Goal: Transaction & Acquisition: Download file/media

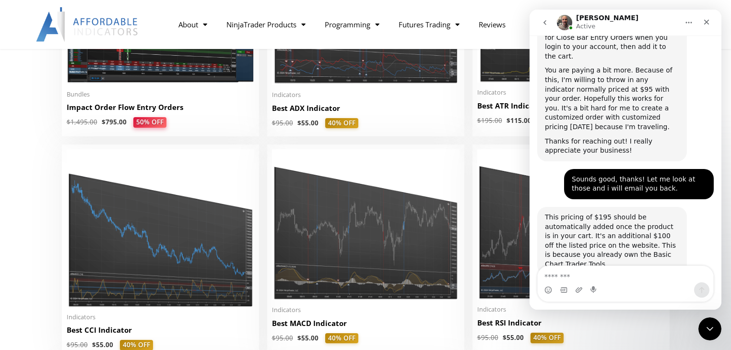
scroll to position [1563, 0]
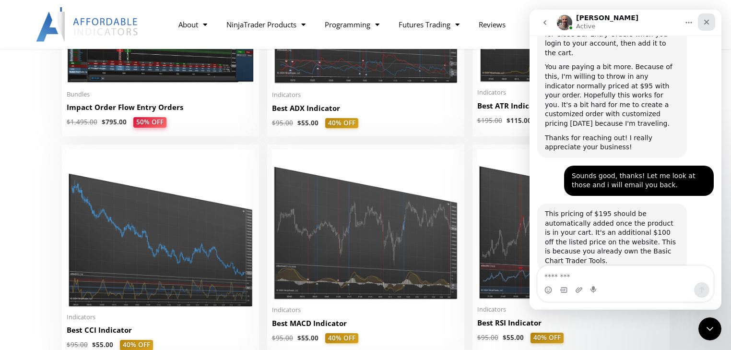
click at [708, 25] on icon "Close" at bounding box center [707, 22] width 8 height 8
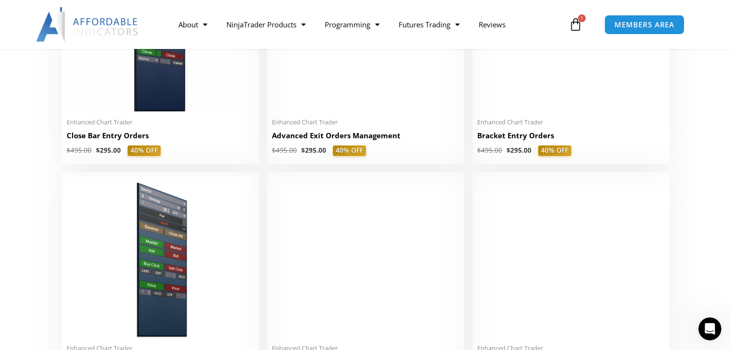
scroll to position [729, 0]
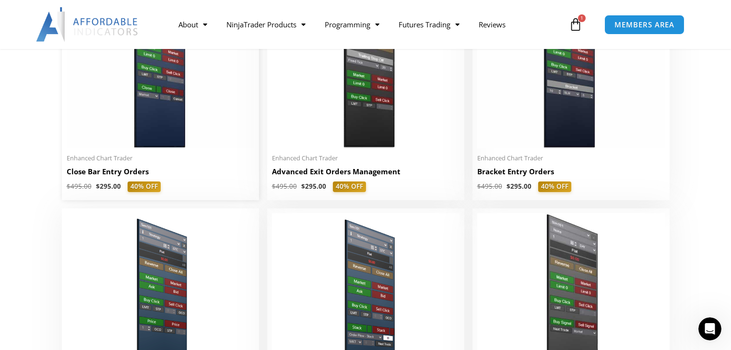
click at [133, 175] on h2 "Close Bar Entry Orders" at bounding box center [161, 172] width 188 height 10
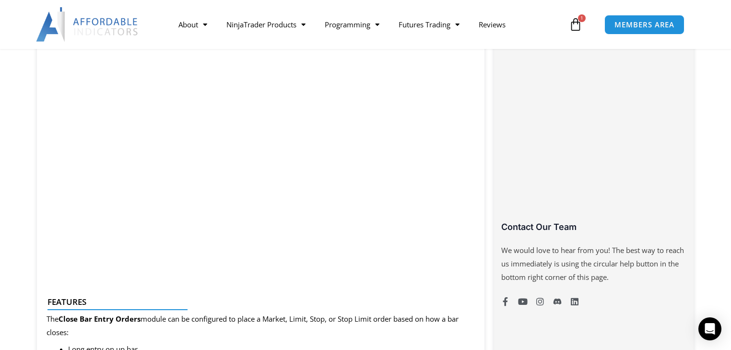
scroll to position [560, 0]
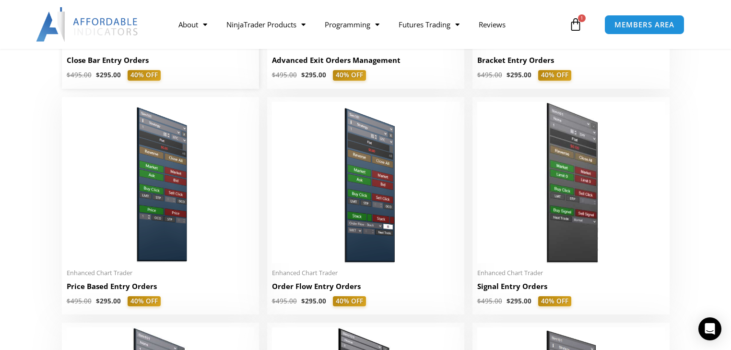
scroll to position [845, 0]
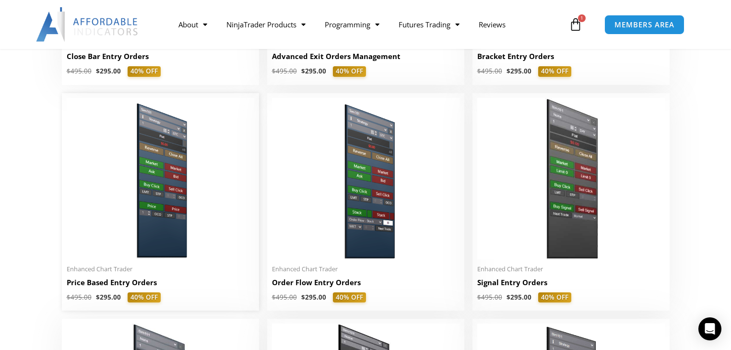
click at [140, 285] on h2 "Price Based Entry Orders" at bounding box center [161, 282] width 188 height 10
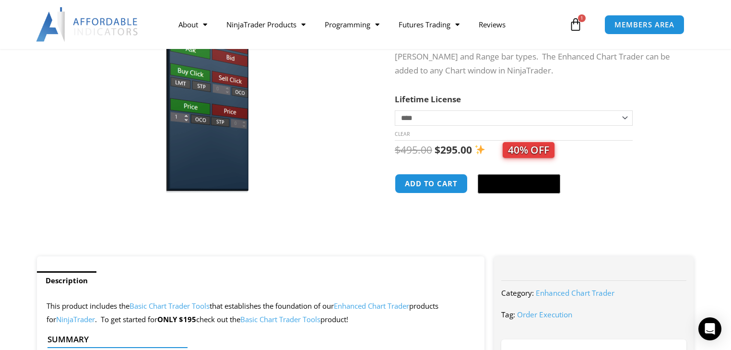
scroll to position [154, 0]
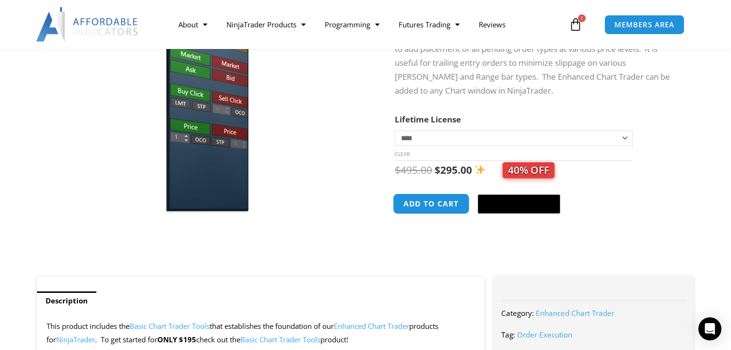
click at [426, 210] on button "Add to cart" at bounding box center [431, 203] width 77 height 21
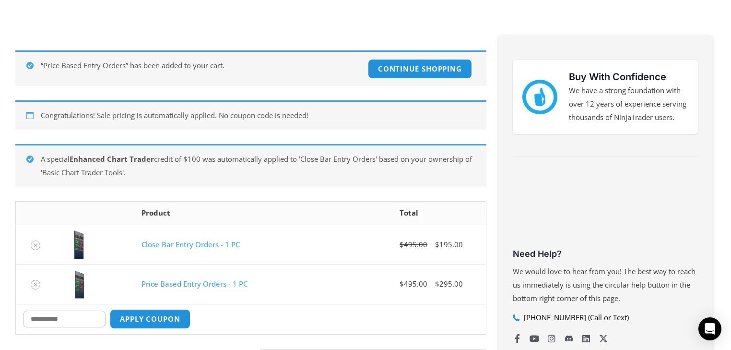
scroll to position [192, 0]
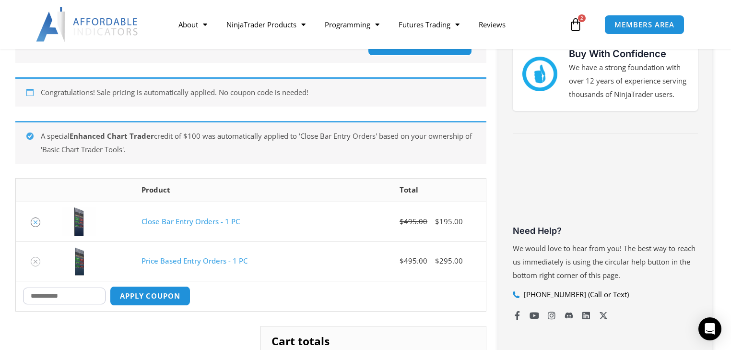
click at [35, 221] on icon "Remove Close Bar Entry Orders - 1 PC from cart" at bounding box center [36, 222] width 4 height 4
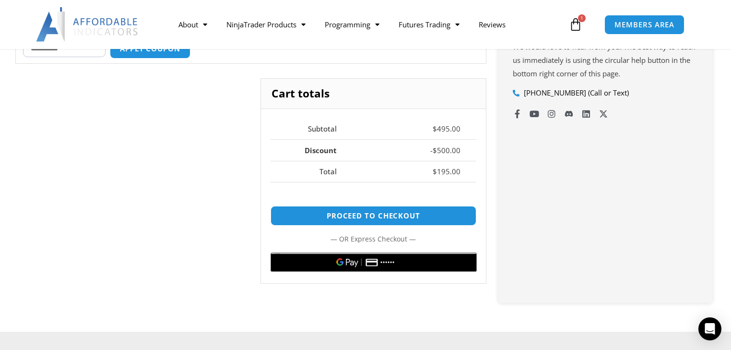
scroll to position [401, 0]
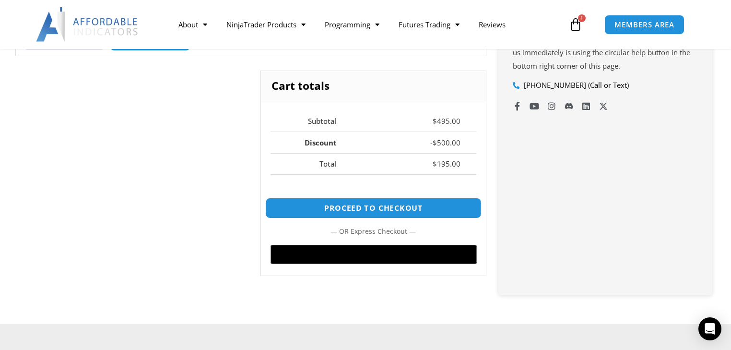
click at [398, 218] on link "Proceed to checkout" at bounding box center [373, 208] width 216 height 21
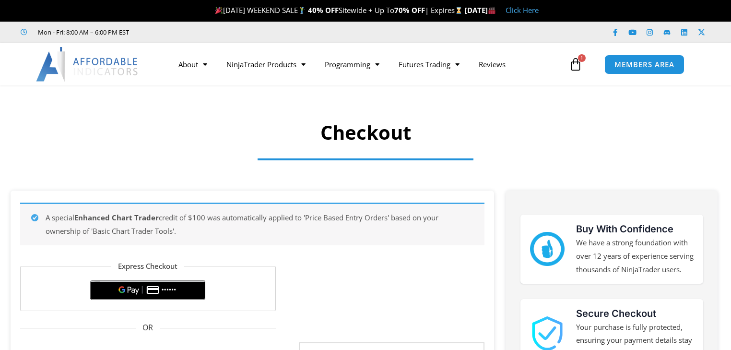
select select "**"
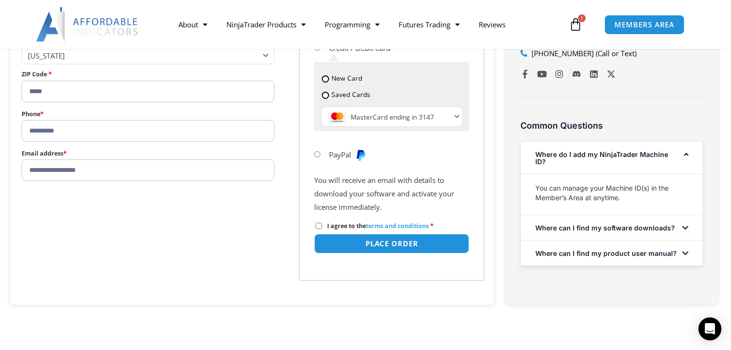
scroll to position [499, 0]
click at [406, 253] on button "Place order" at bounding box center [391, 242] width 163 height 21
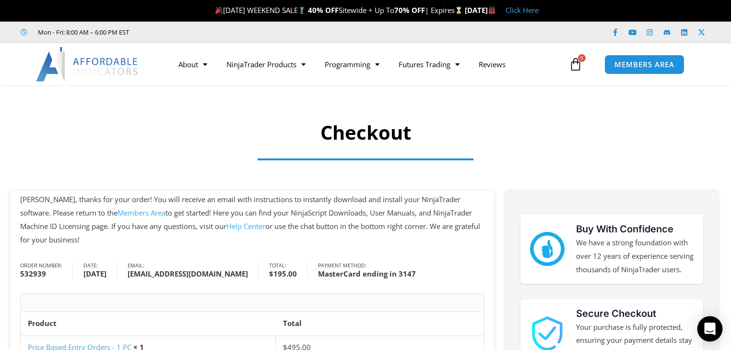
click at [707, 328] on icon "Open Intercom Messenger" at bounding box center [710, 328] width 11 height 12
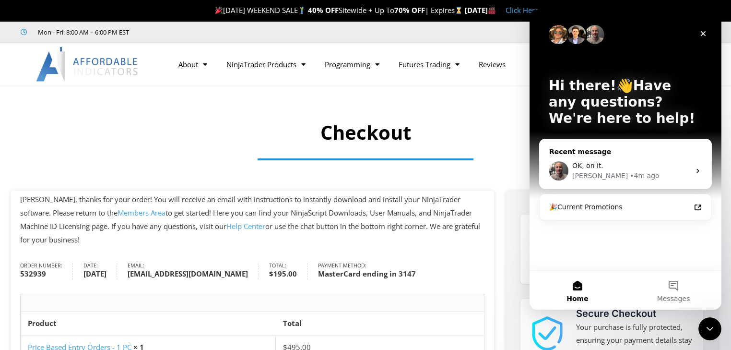
click at [698, 171] on icon "Intercom messenger" at bounding box center [698, 171] width 2 height 4
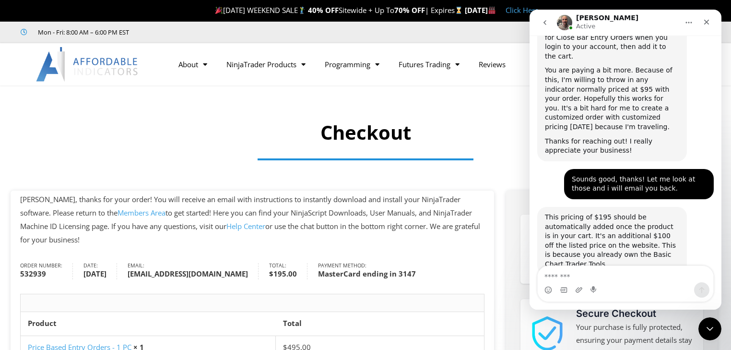
scroll to position [1563, 0]
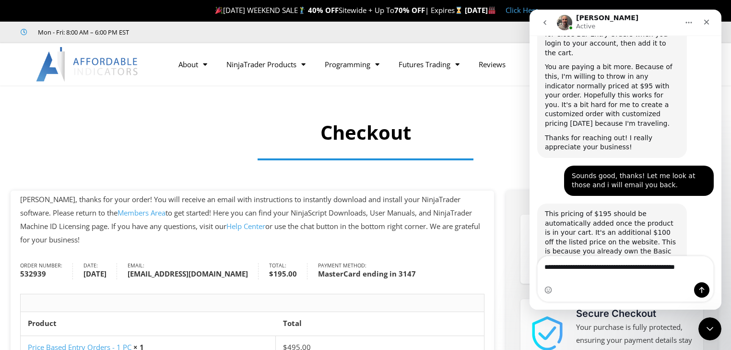
type textarea "**********"
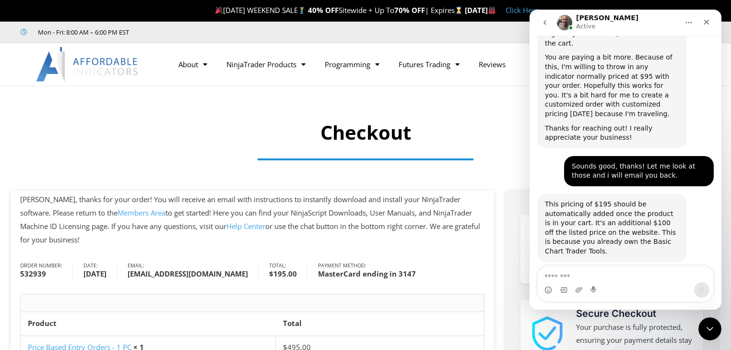
scroll to position [1594, 0]
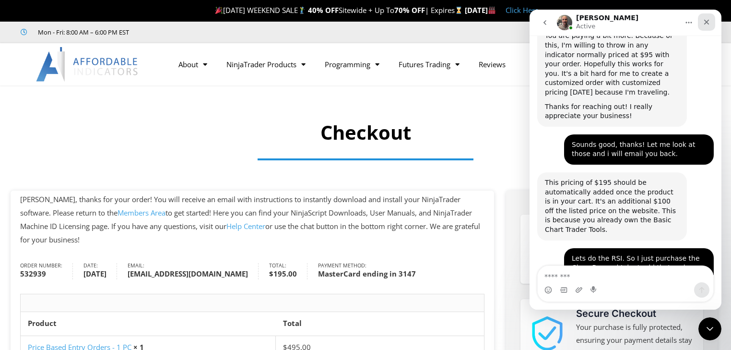
click at [707, 22] on icon "Close" at bounding box center [707, 22] width 5 height 5
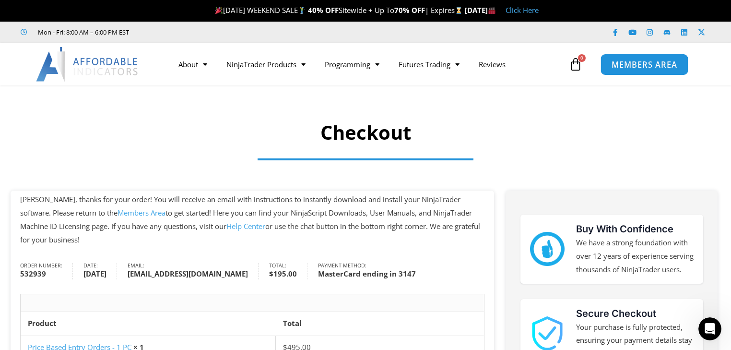
click at [629, 65] on span "MEMBERS AREA" at bounding box center [645, 64] width 66 height 8
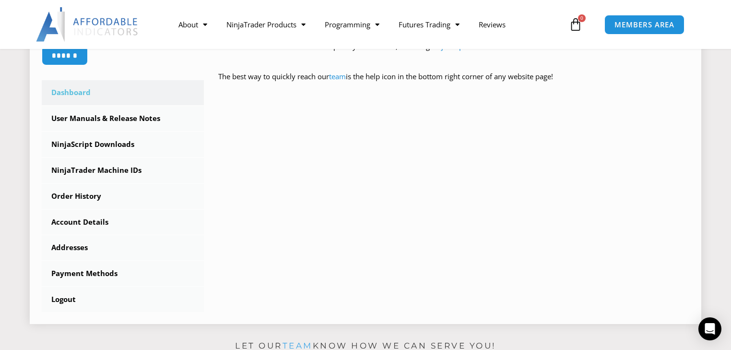
scroll to position [269, 0]
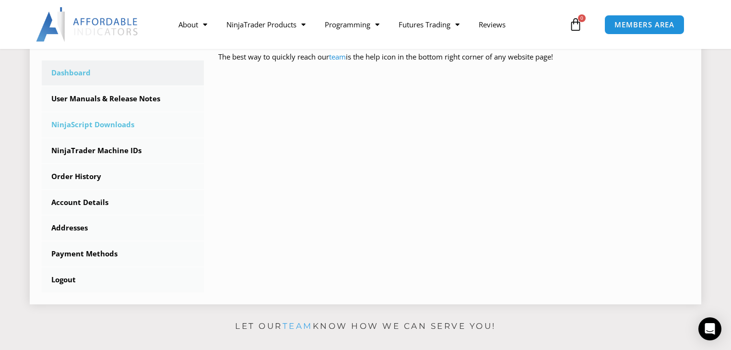
click at [81, 125] on link "NinjaScript Downloads" at bounding box center [123, 124] width 162 height 25
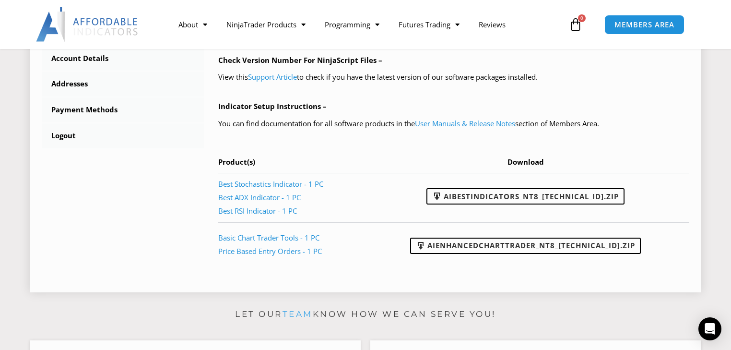
scroll to position [461, 0]
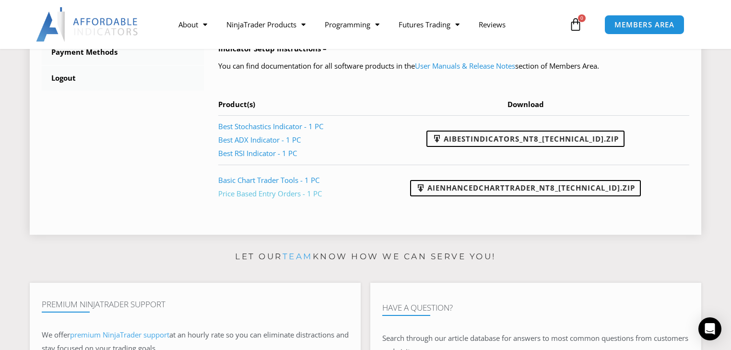
click at [252, 193] on link "Price Based Entry Orders - 1 PC" at bounding box center [270, 194] width 104 height 10
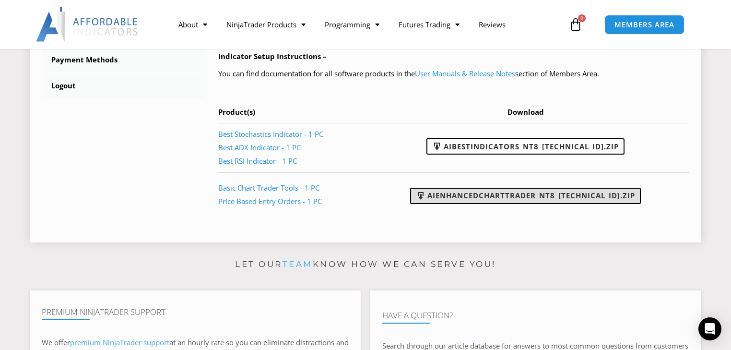
click at [562, 193] on link "AIEnhancedChartTrader_NT8_[TECHNICAL_ID].zip" at bounding box center [525, 196] width 231 height 16
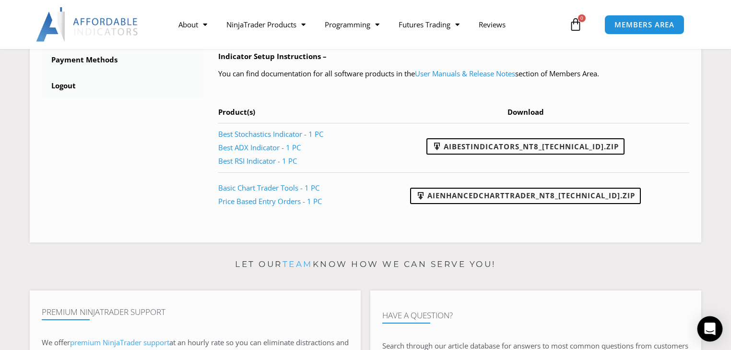
click at [712, 329] on icon "Open Intercom Messenger" at bounding box center [710, 328] width 11 height 12
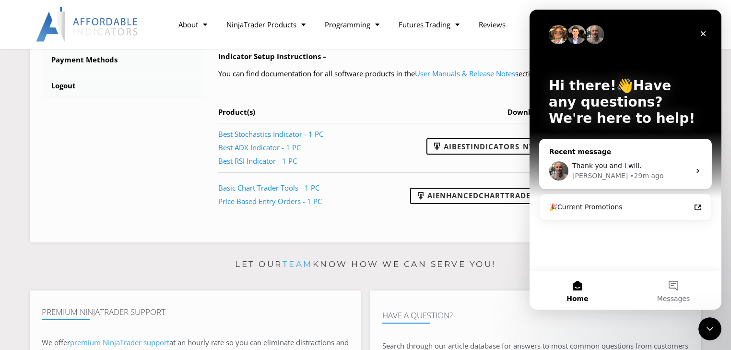
click at [629, 169] on span "Thank you and I will." at bounding box center [608, 166] width 70 height 8
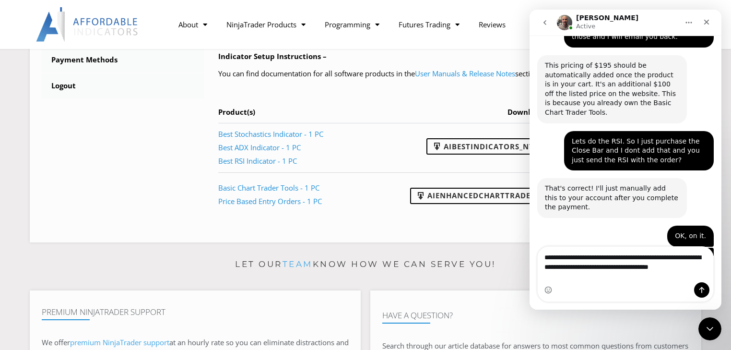
scroll to position [1720, 0]
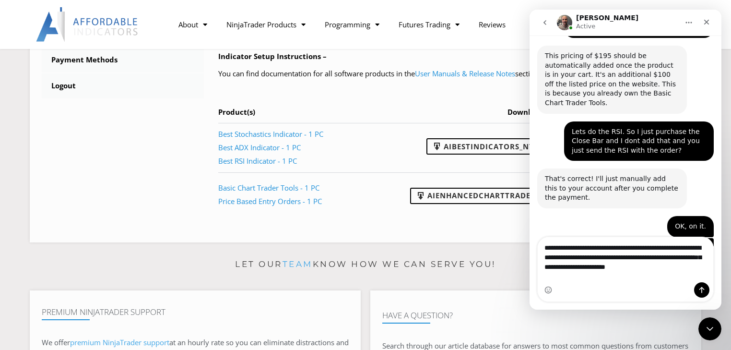
click at [605, 273] on textarea "**********" at bounding box center [626, 255] width 176 height 36
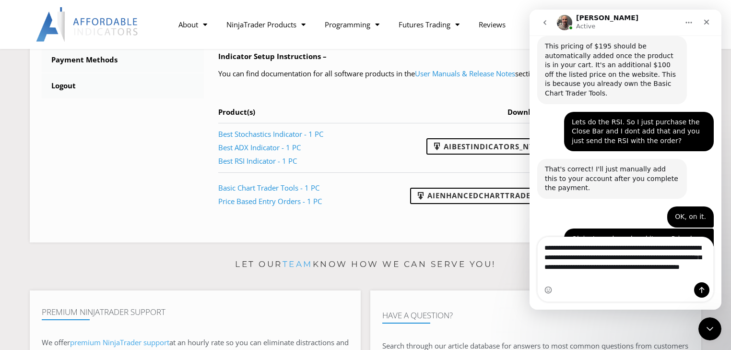
drag, startPoint x: 664, startPoint y: 274, endPoint x: 667, endPoint y: 280, distance: 6.7
click at [664, 275] on textarea "**********" at bounding box center [626, 259] width 176 height 45
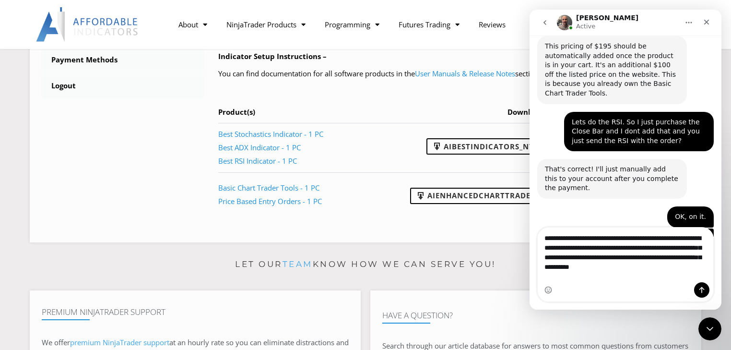
scroll to position [1740, 0]
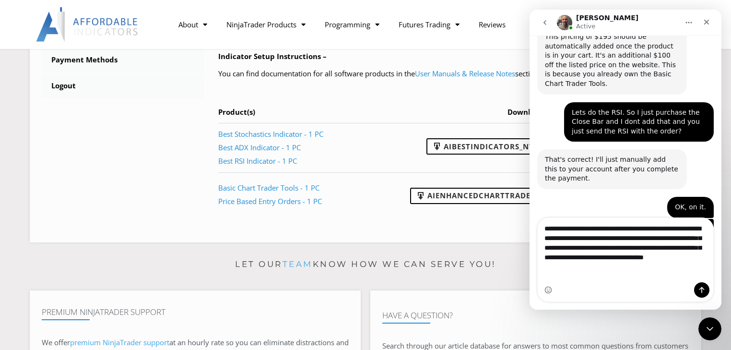
type textarea "**********"
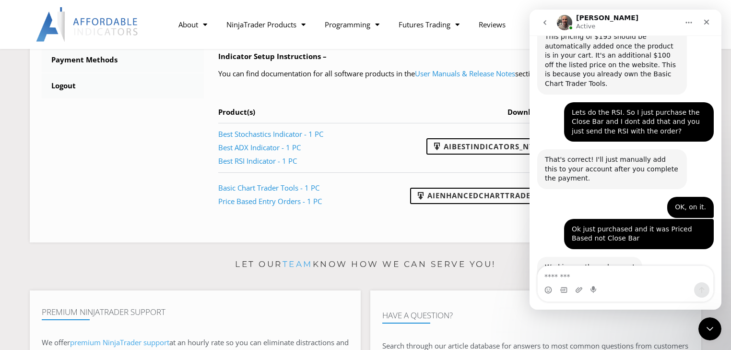
scroll to position [1770, 0]
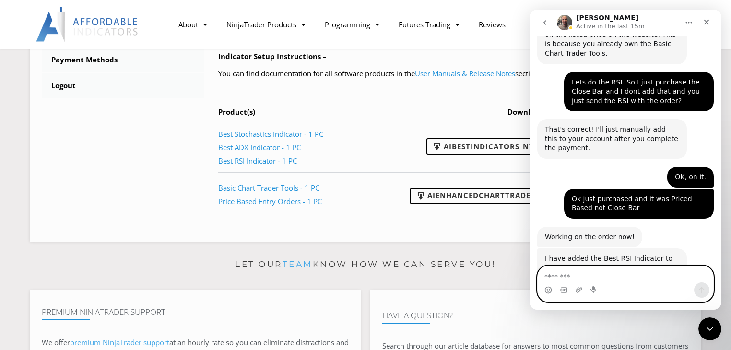
click at [610, 278] on textarea "Message…" at bounding box center [626, 274] width 176 height 16
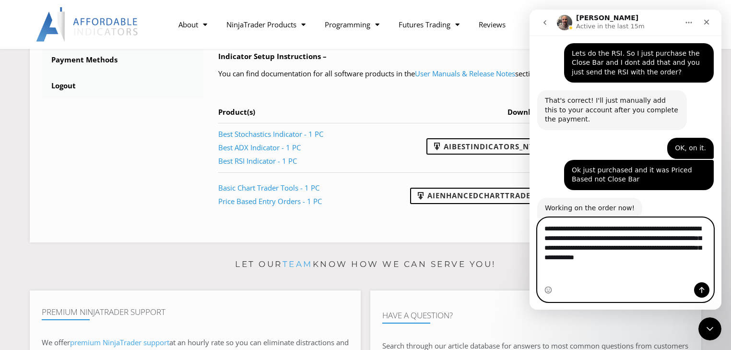
scroll to position [1808, 0]
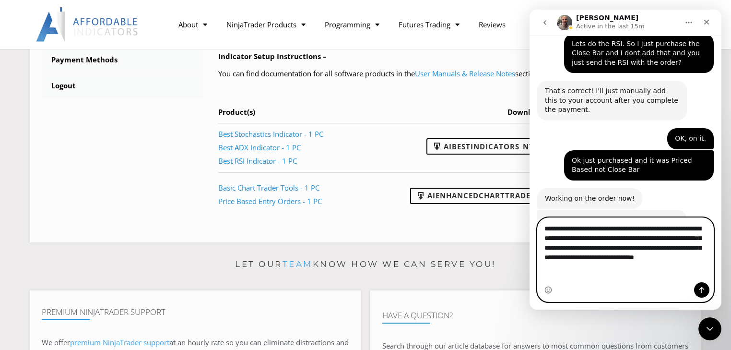
type textarea "**********"
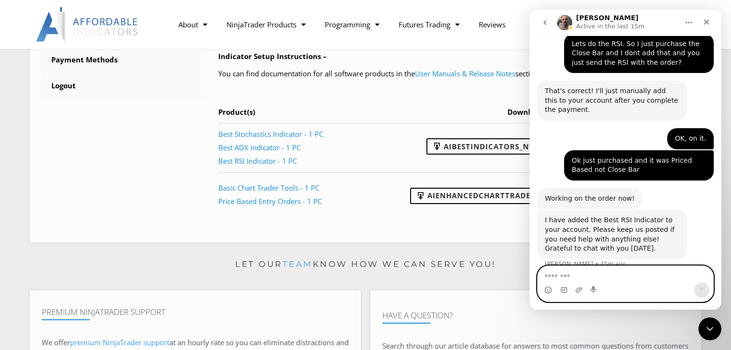
scroll to position [1839, 0]
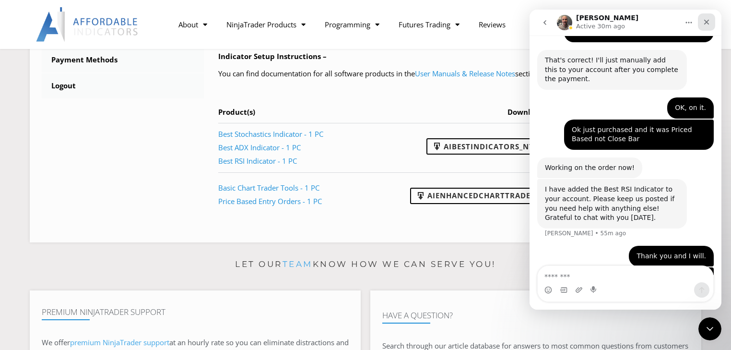
click at [707, 21] on icon "Close" at bounding box center [707, 22] width 8 height 8
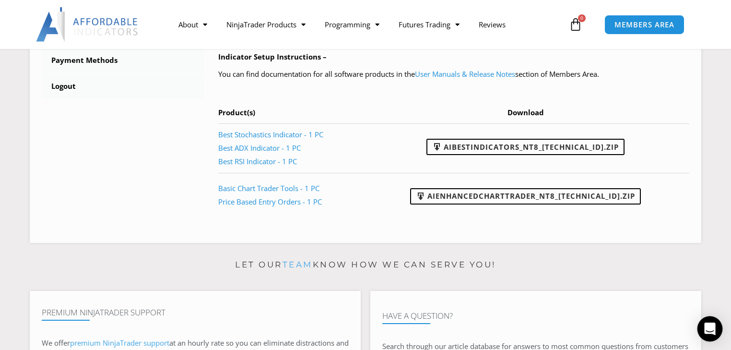
click at [710, 329] on icon "Open Intercom Messenger" at bounding box center [710, 328] width 11 height 12
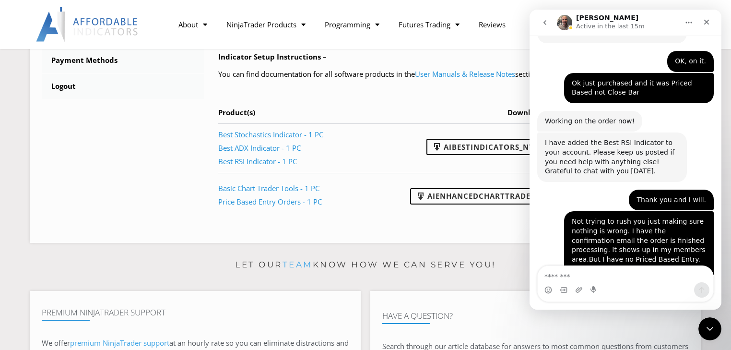
scroll to position [1896, 0]
